Goal: Task Accomplishment & Management: Use online tool/utility

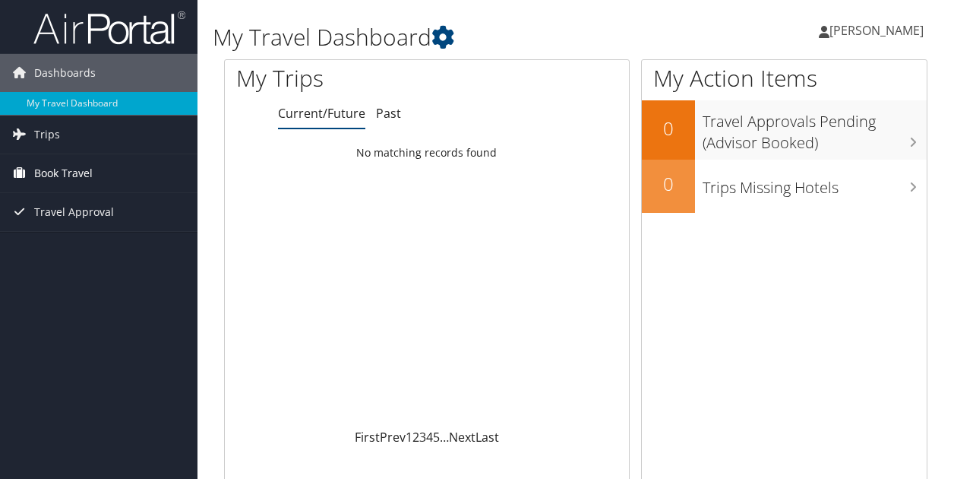
click at [55, 172] on span "Book Travel" at bounding box center [63, 173] width 58 height 38
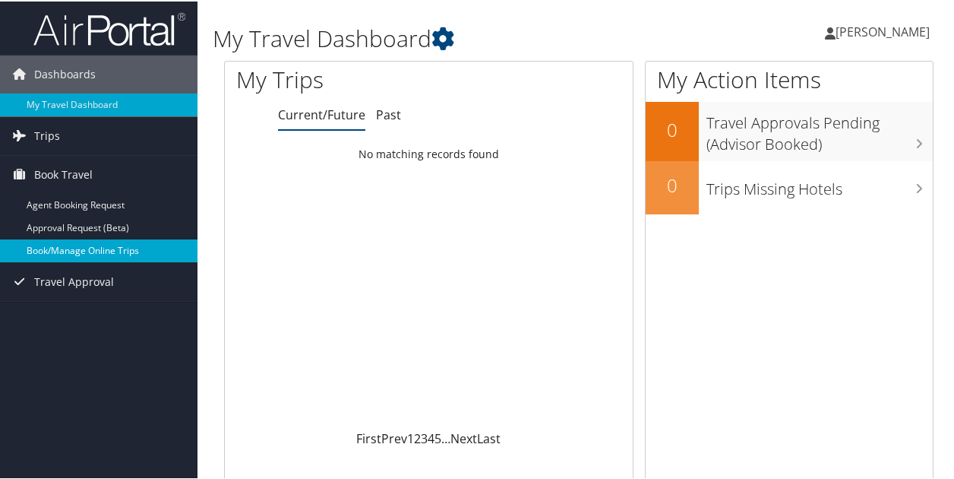
click at [65, 246] on link "Book/Manage Online Trips" at bounding box center [98, 249] width 197 height 23
